Goal: Task Accomplishment & Management: Use online tool/utility

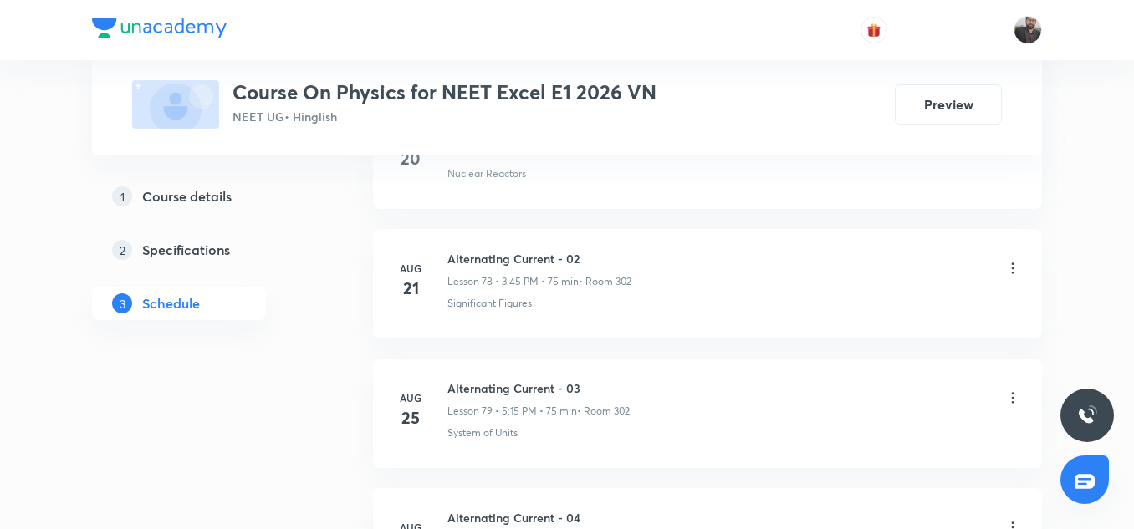
scroll to position [11588, 0]
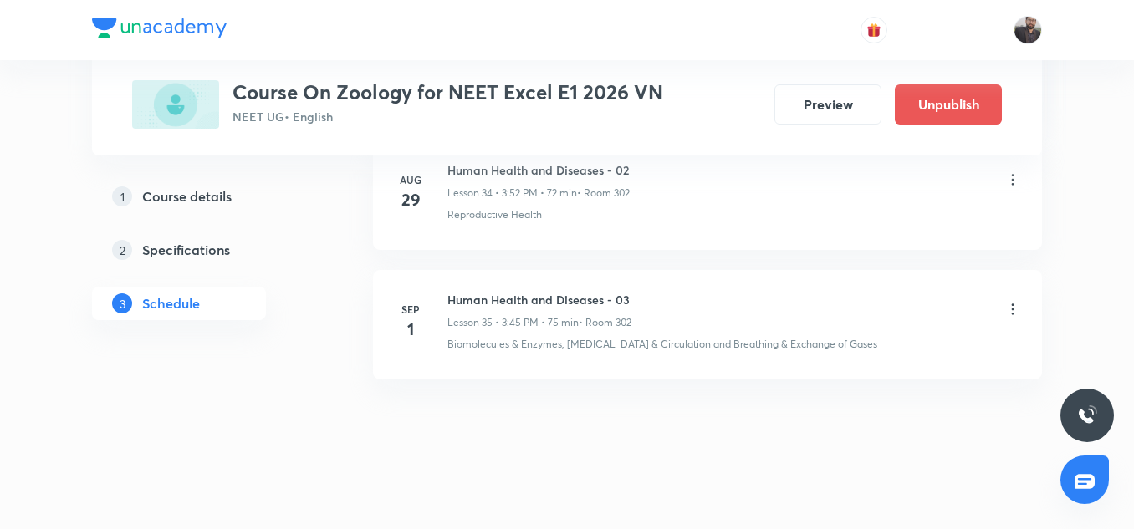
scroll to position [5340, 0]
